Goal: Task Accomplishment & Management: Manage account settings

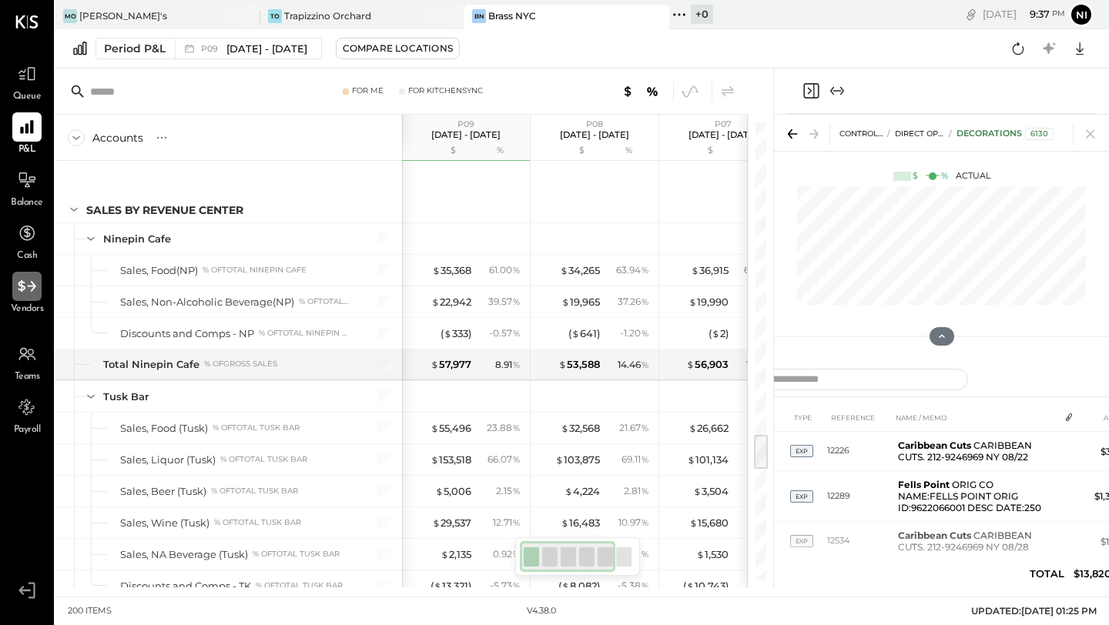
scroll to position [3923, 0]
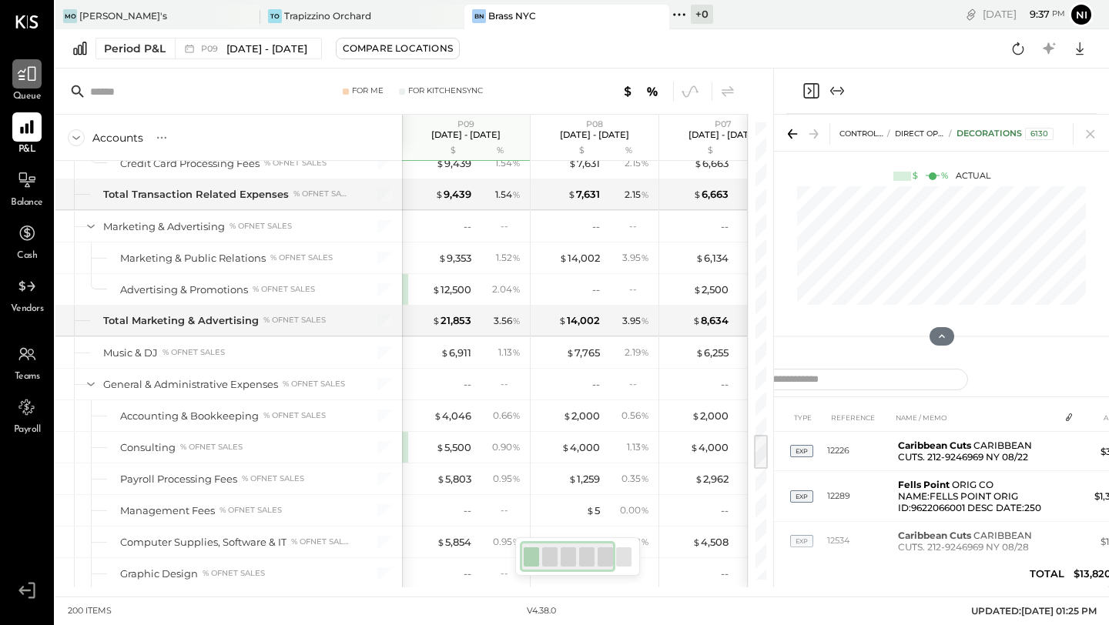
click at [27, 85] on div at bounding box center [26, 73] width 29 height 29
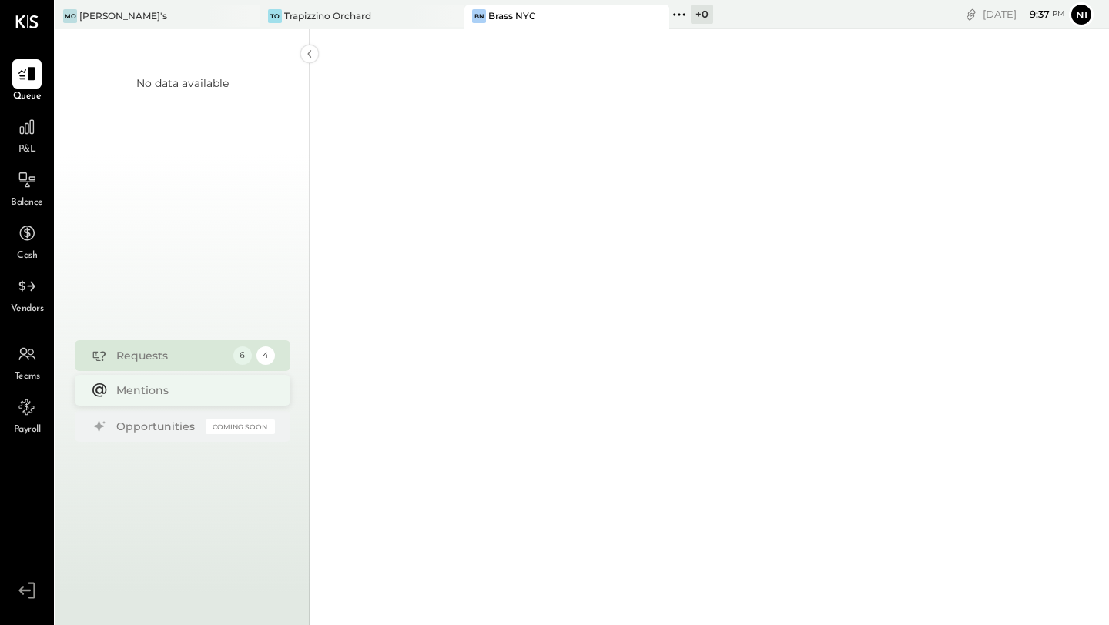
click at [166, 390] on div "Mentions" at bounding box center [191, 390] width 151 height 15
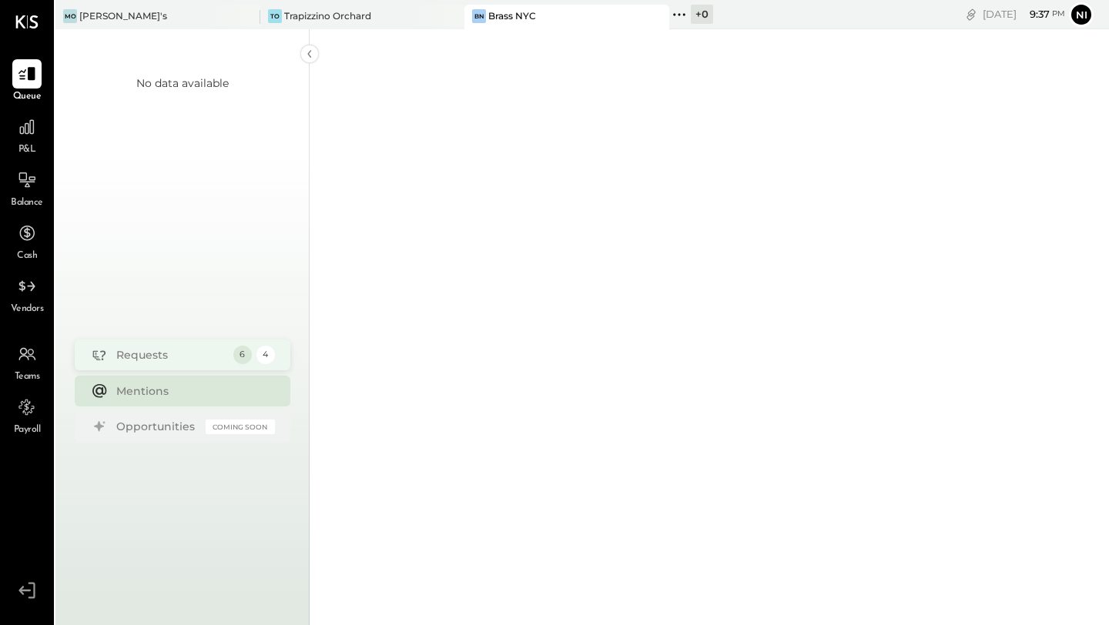
click at [166, 360] on div "Requests" at bounding box center [170, 354] width 109 height 15
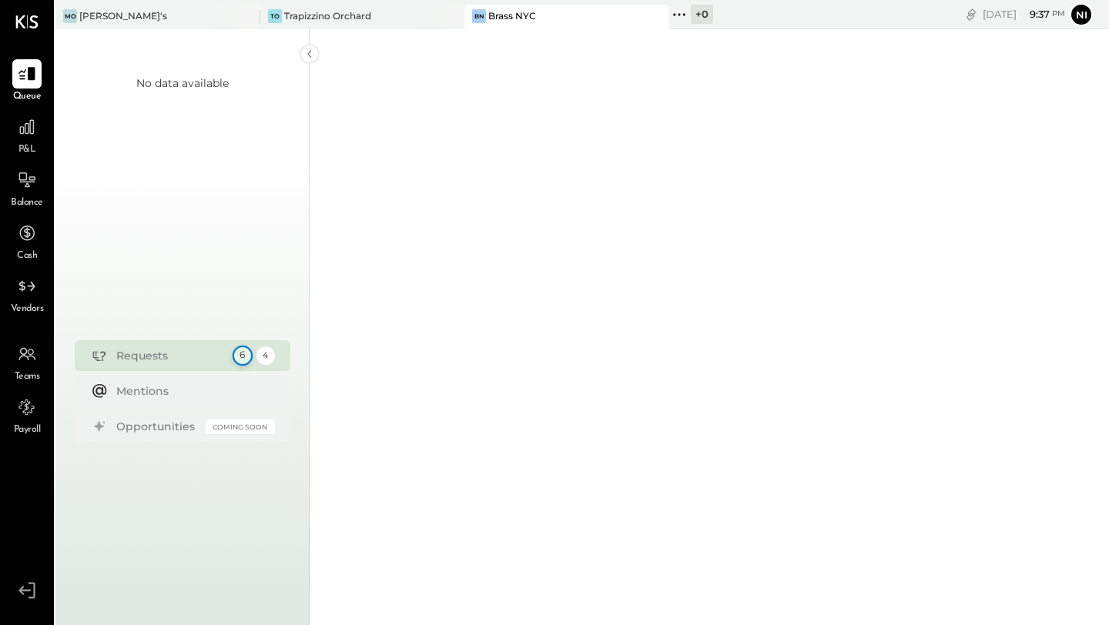
click at [241, 356] on div "6" at bounding box center [242, 356] width 20 height 20
